Goal: Task Accomplishment & Management: Use online tool/utility

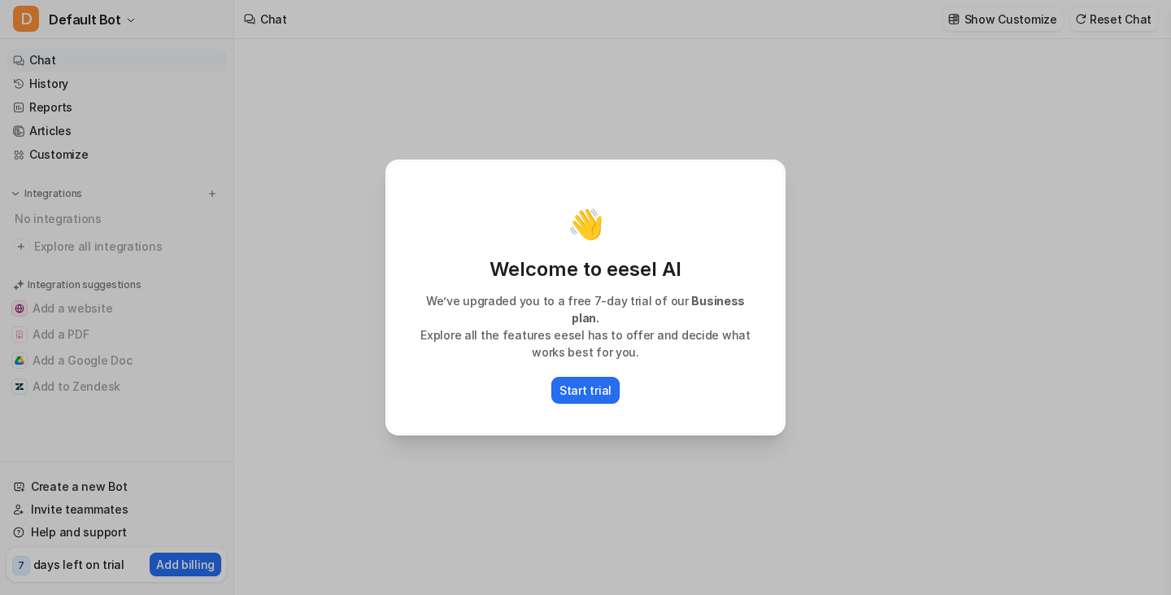
type textarea "**********"
click at [600, 385] on p "Start trial" at bounding box center [586, 389] width 52 height 17
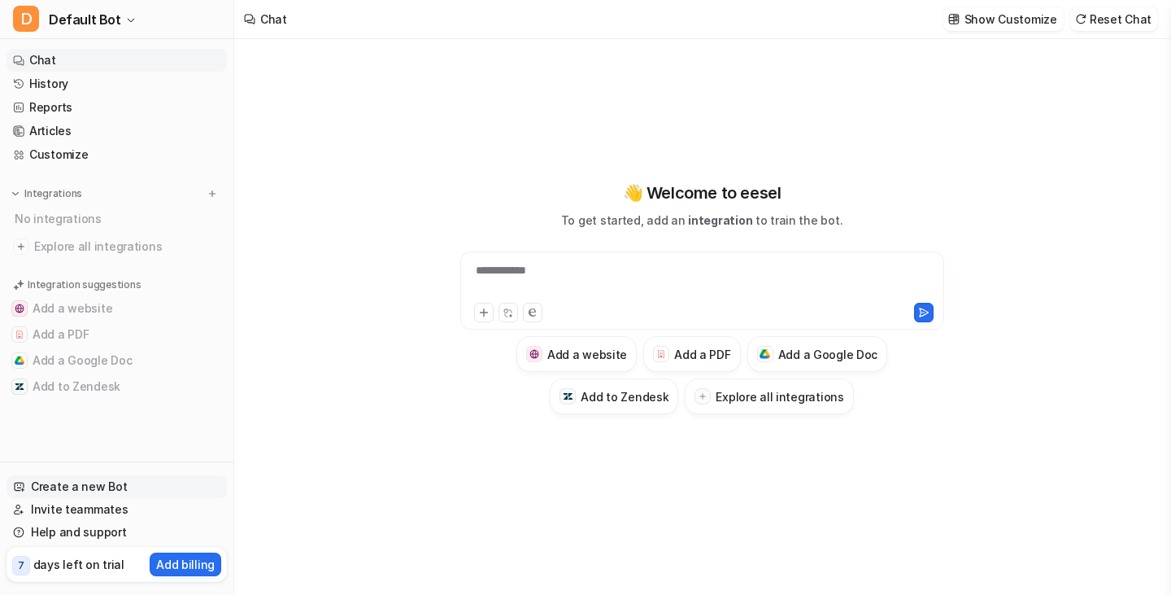
click at [62, 478] on link "Create a new Bot" at bounding box center [117, 486] width 220 height 23
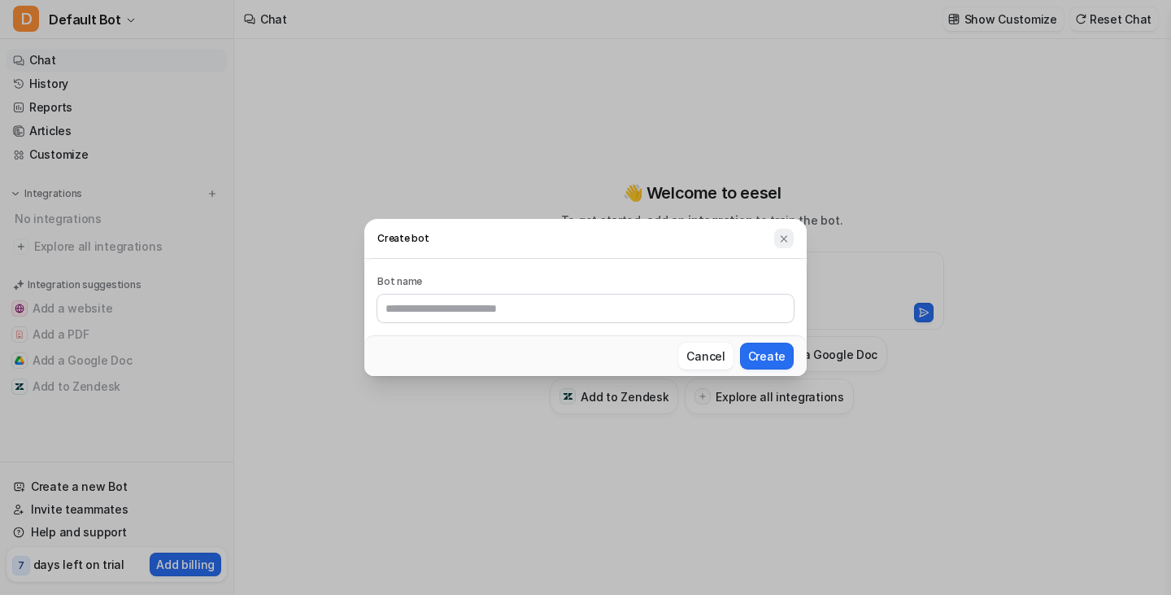
click at [783, 243] on img at bounding box center [783, 239] width 11 height 12
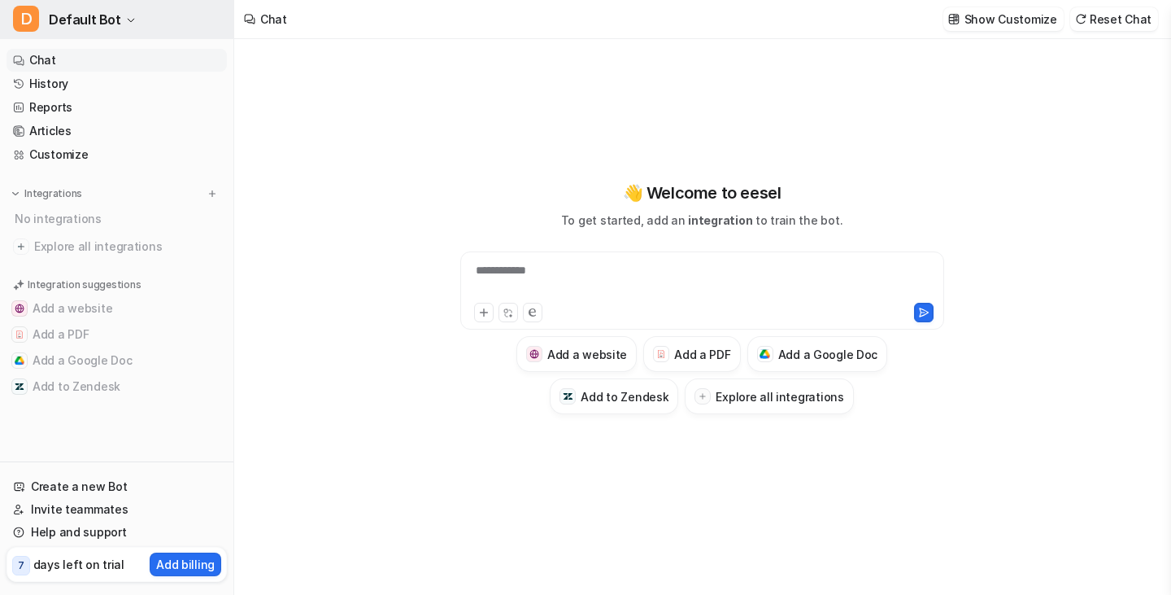
click at [63, 17] on span "Default Bot" at bounding box center [85, 19] width 72 height 23
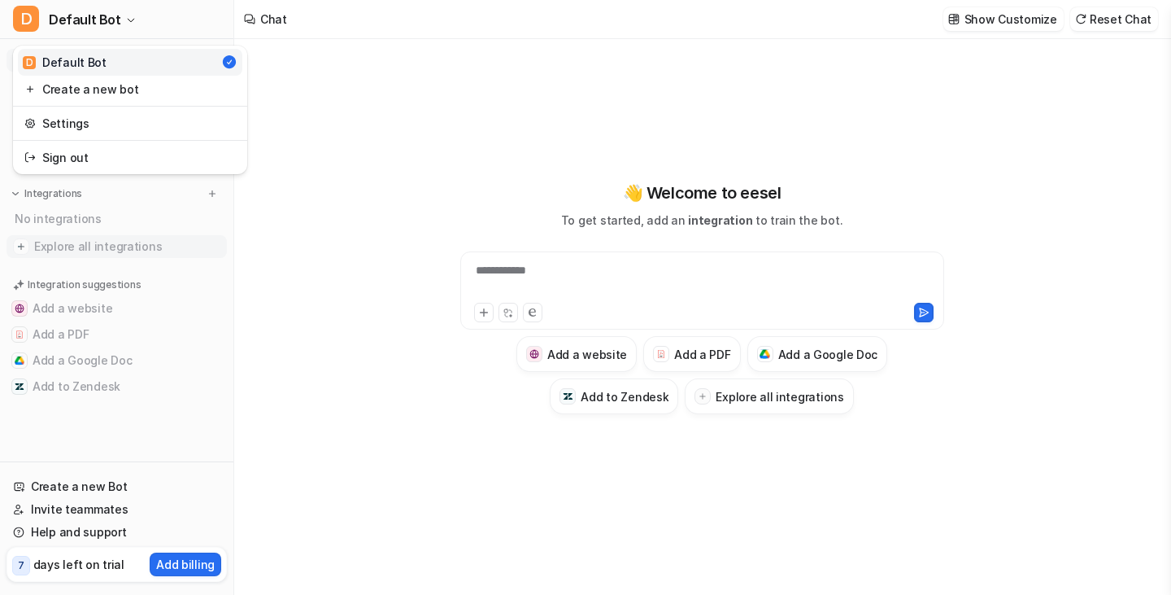
click at [172, 239] on span "Explore all integrations" at bounding box center [127, 246] width 186 height 26
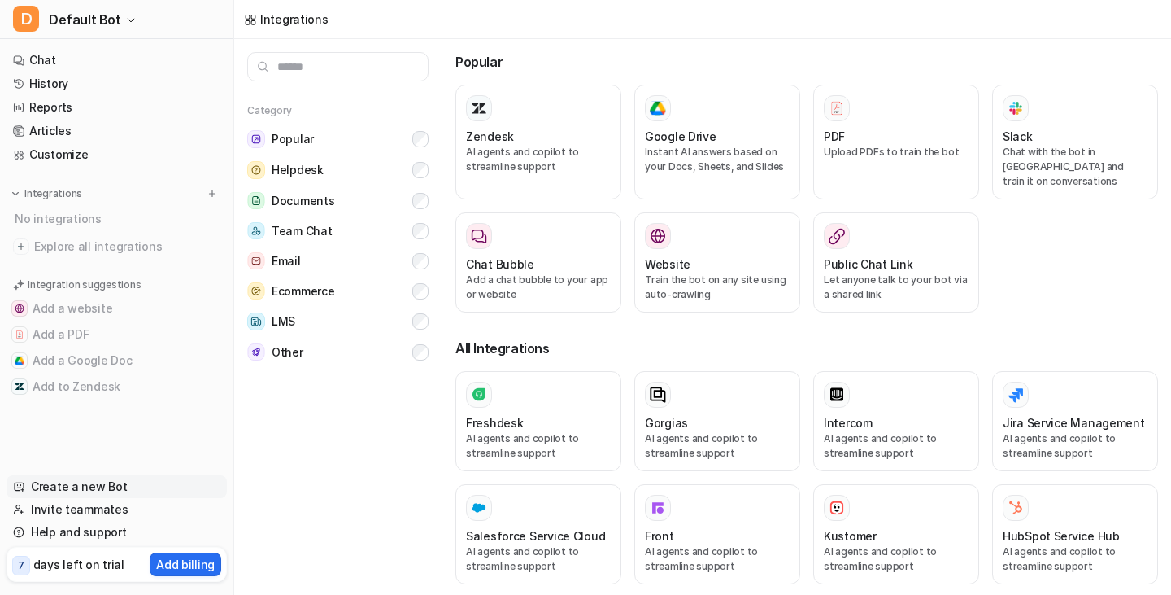
click at [64, 486] on link "Create a new Bot" at bounding box center [117, 486] width 220 height 23
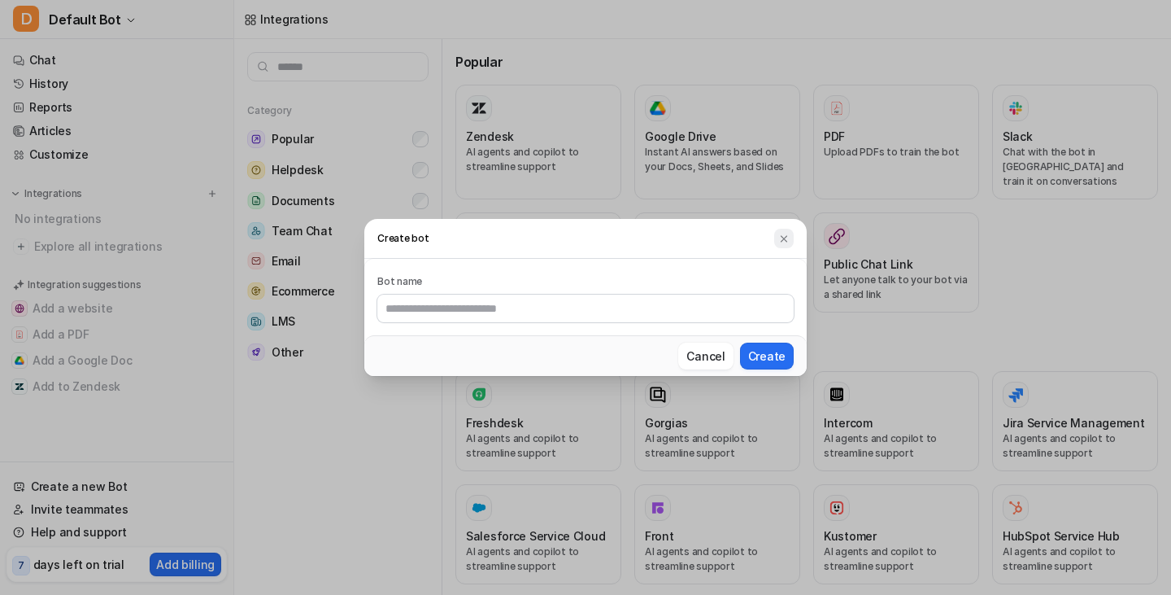
click at [782, 242] on img at bounding box center [783, 239] width 11 height 12
